Goal: Task Accomplishment & Management: Use online tool/utility

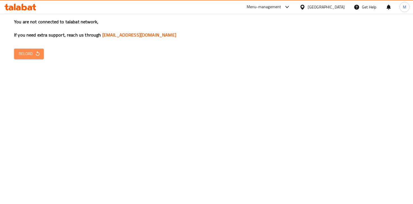
click at [38, 54] on icon "button" at bounding box center [38, 54] width 6 height 6
click at [23, 56] on span "Reload" at bounding box center [29, 53] width 21 height 7
click at [26, 51] on span "Reload" at bounding box center [29, 53] width 21 height 7
click at [31, 56] on span "Reload" at bounding box center [29, 53] width 21 height 7
click at [30, 58] on button "Reload" at bounding box center [29, 54] width 30 height 10
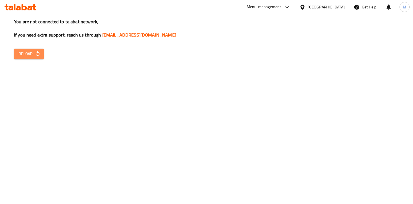
click at [35, 57] on span "Reload" at bounding box center [29, 53] width 21 height 7
